Goal: Find specific page/section: Find specific page/section

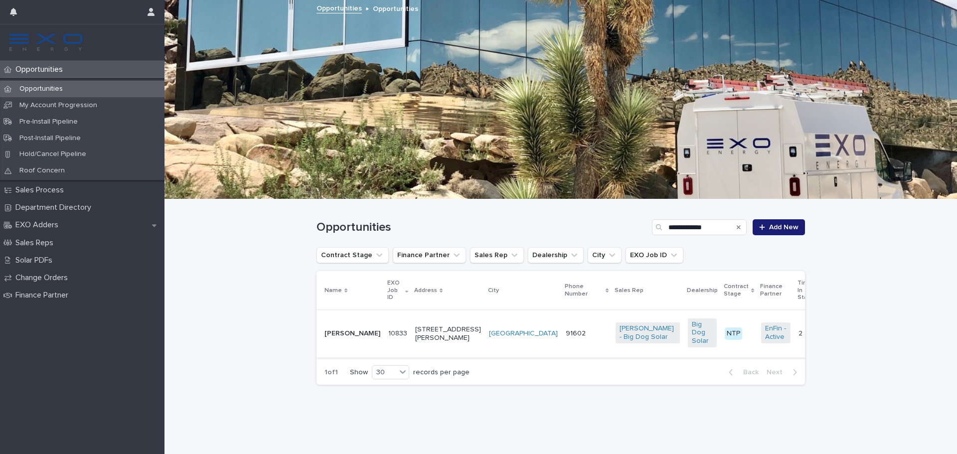
type input "**********"
click at [337, 329] on p "[PERSON_NAME]" at bounding box center [352, 333] width 56 height 8
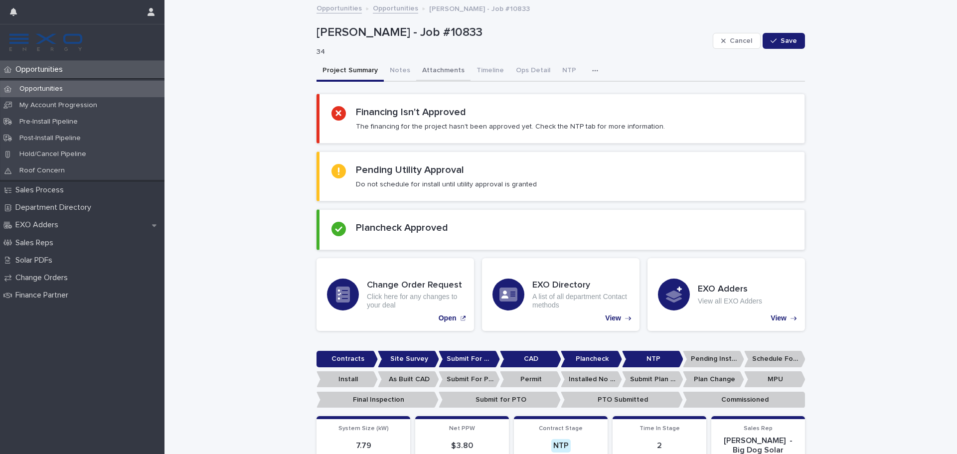
click at [424, 70] on button "Attachments" at bounding box center [443, 71] width 54 height 21
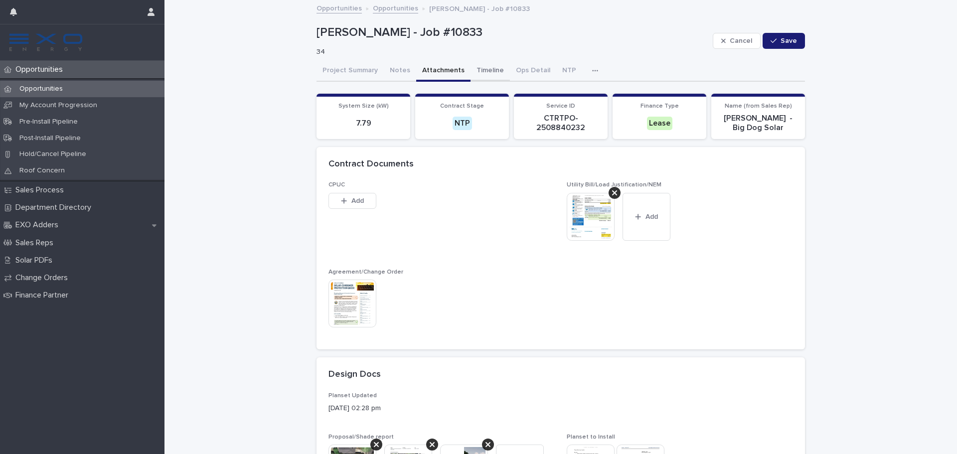
click at [479, 72] on button "Timeline" at bounding box center [489, 71] width 39 height 21
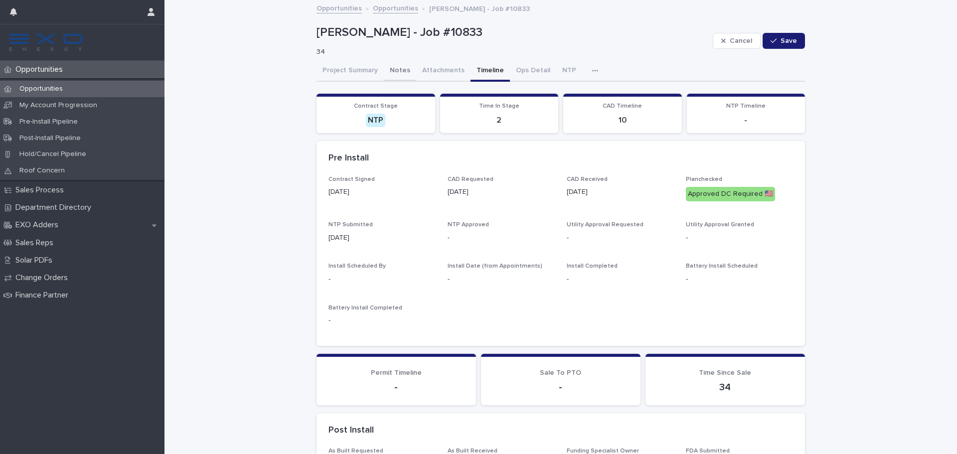
click at [389, 70] on button "Notes" at bounding box center [400, 71] width 32 height 21
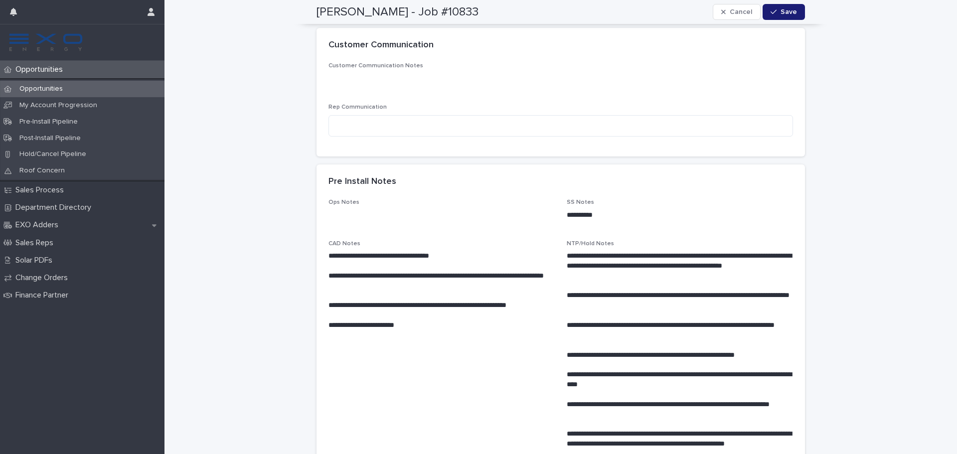
scroll to position [150, 0]
